Goal: Transaction & Acquisition: Book appointment/travel/reservation

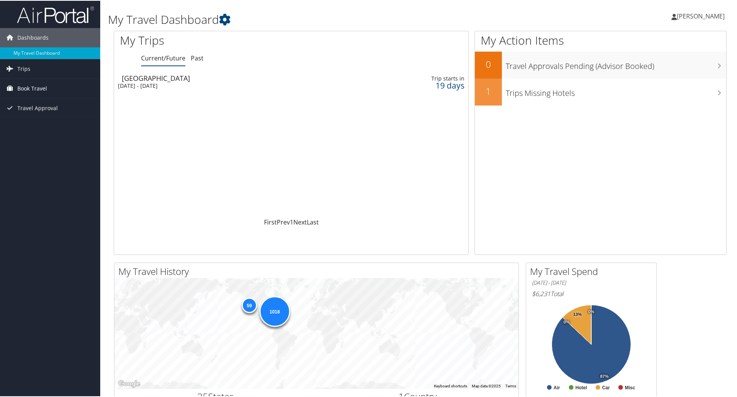
click at [35, 89] on span "Book Travel" at bounding box center [32, 87] width 30 height 19
click at [42, 125] on link "Book/Manage Online Trips" at bounding box center [50, 127] width 100 height 12
